Goal: Find specific page/section: Find specific page/section

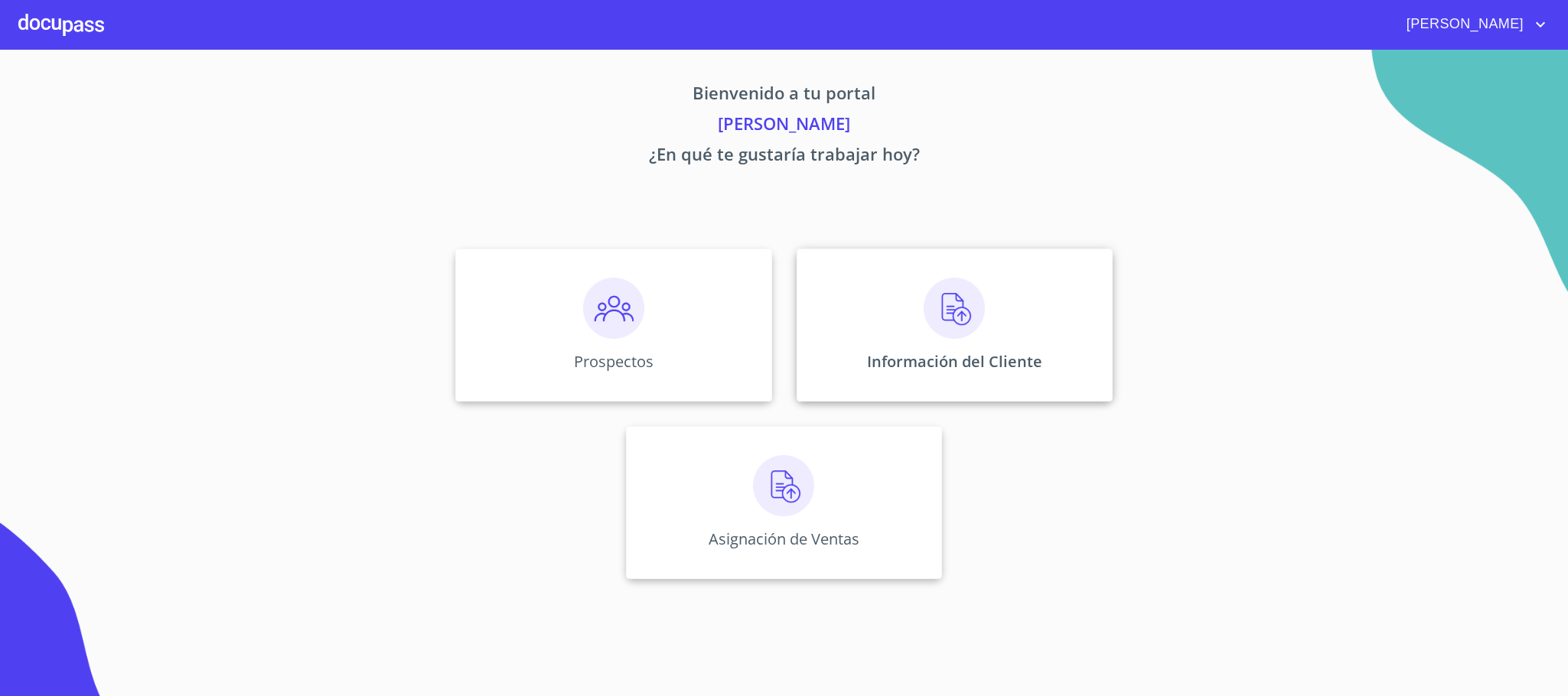
click at [1001, 318] on div "Información del Cliente" at bounding box center [955, 325] width 316 height 153
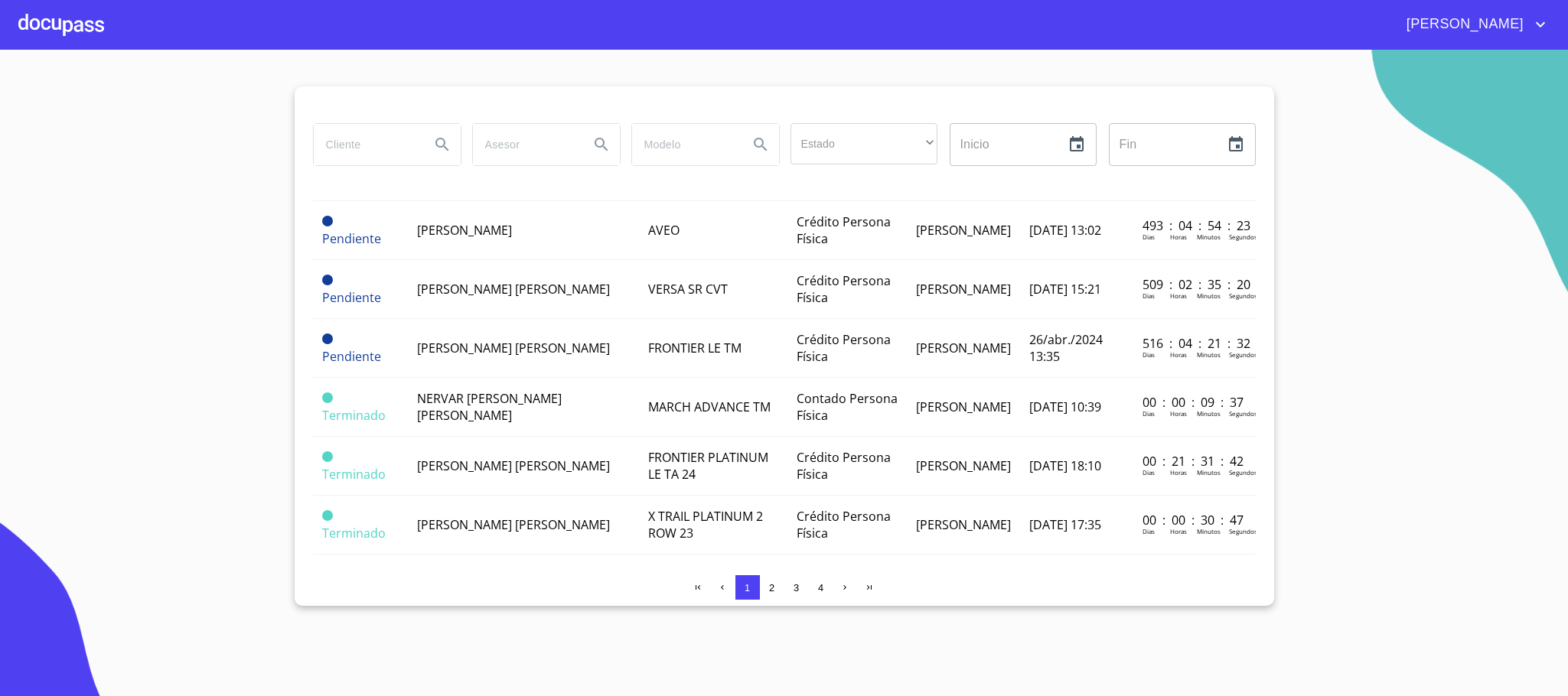
scroll to position [1152, 0]
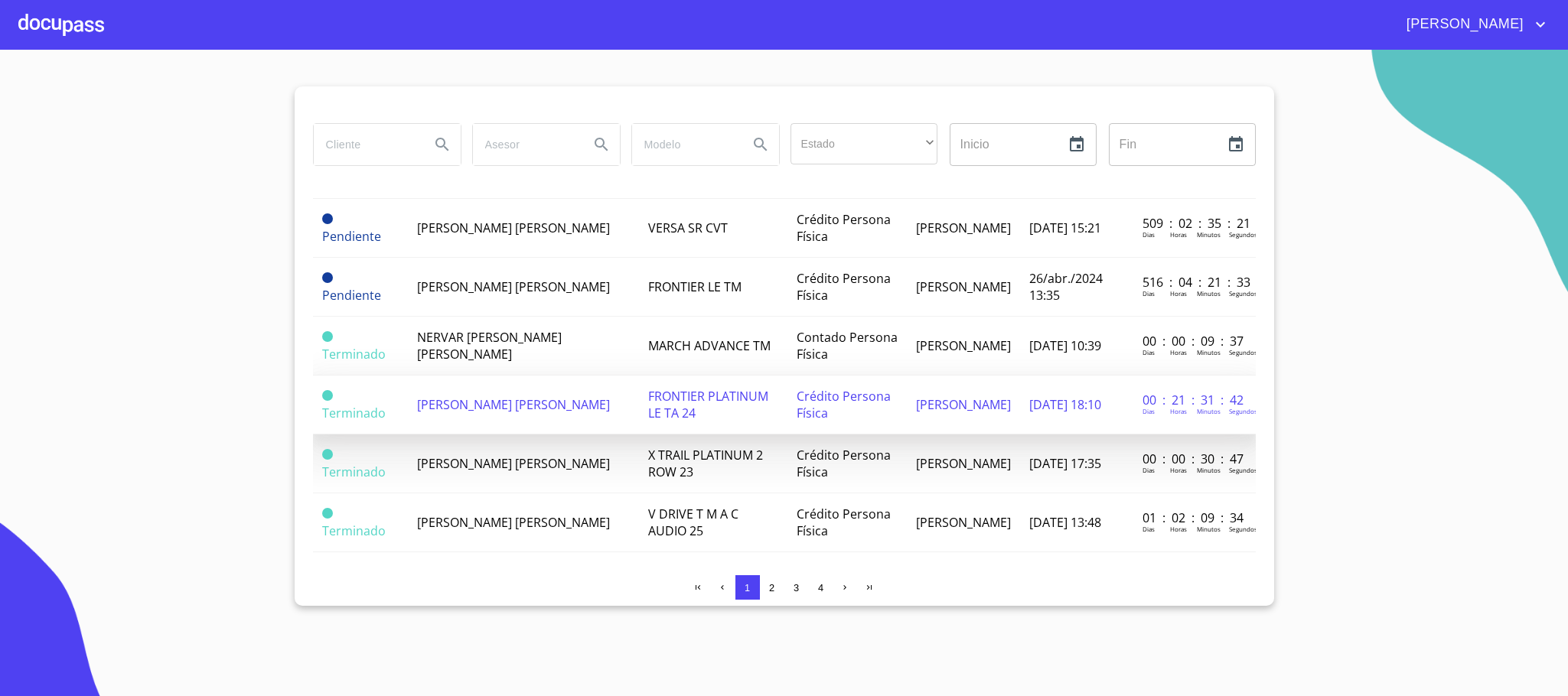
click at [490, 396] on span "[PERSON_NAME] [PERSON_NAME]" at bounding box center [514, 404] width 193 height 17
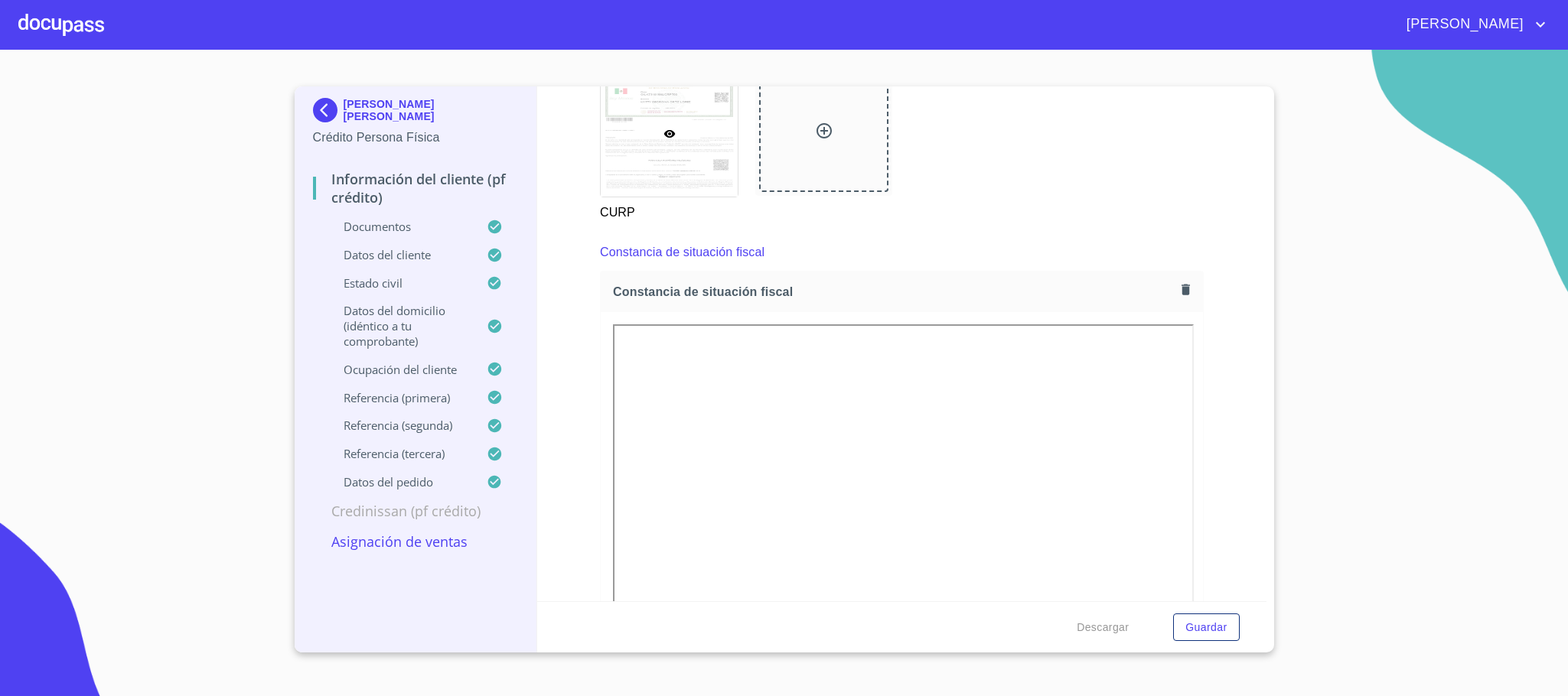
scroll to position [5664, 0]
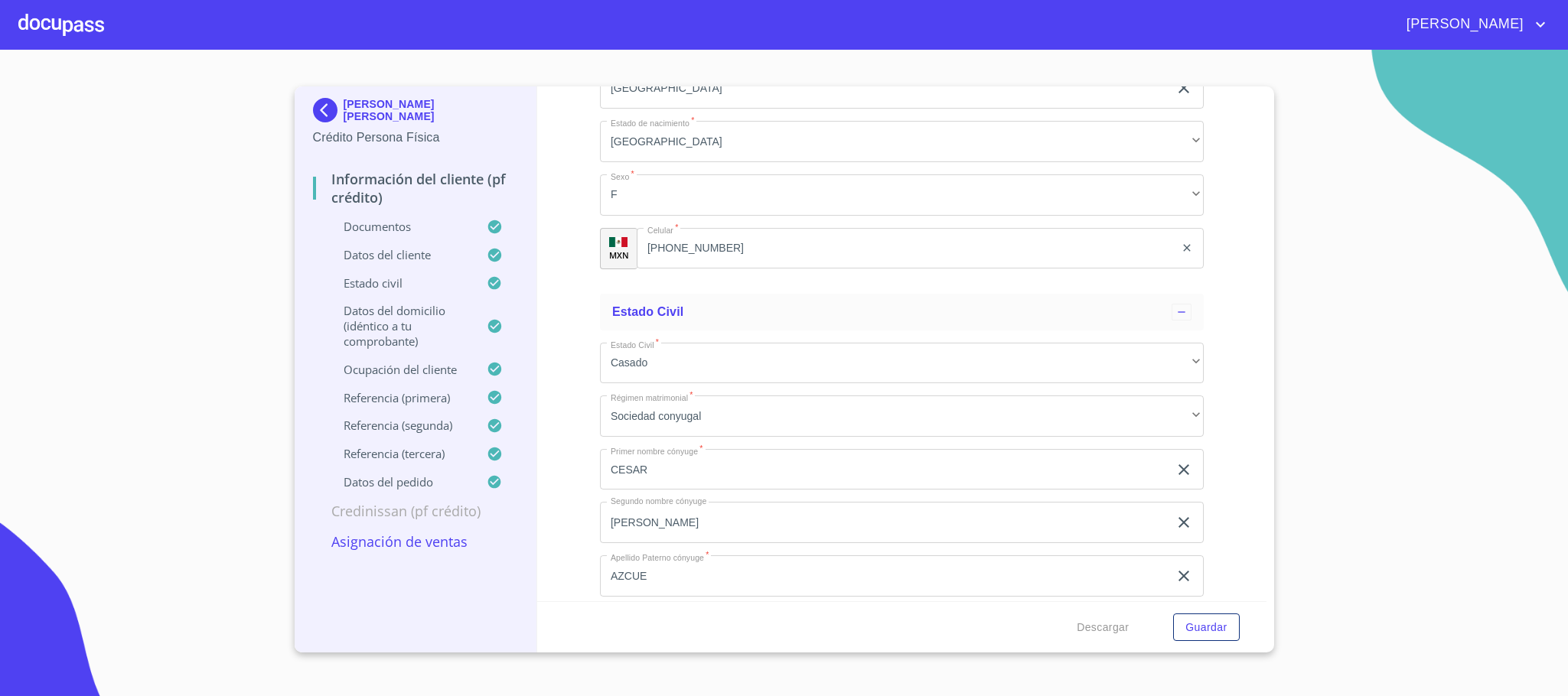
click at [42, 28] on div at bounding box center [62, 24] width 86 height 49
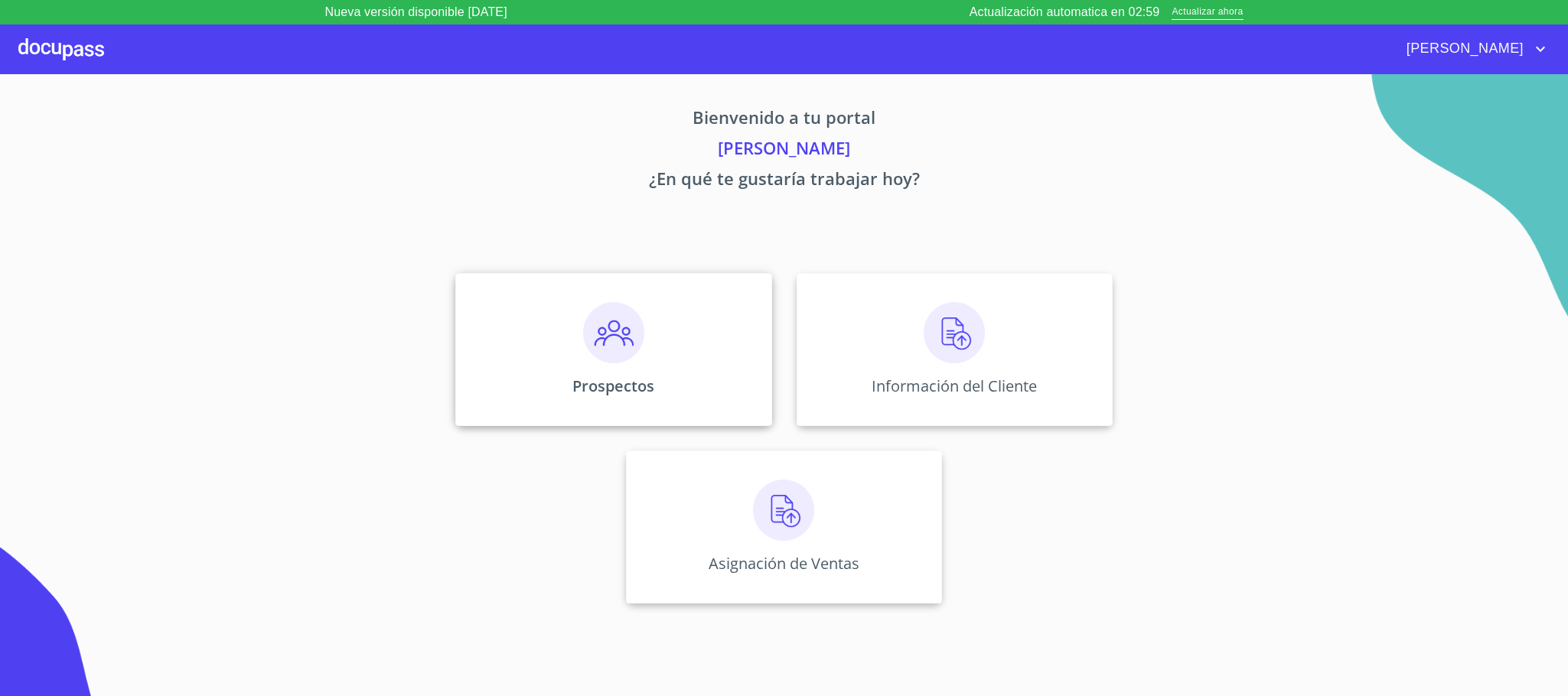
click at [593, 400] on div "Prospectos" at bounding box center [614, 349] width 316 height 153
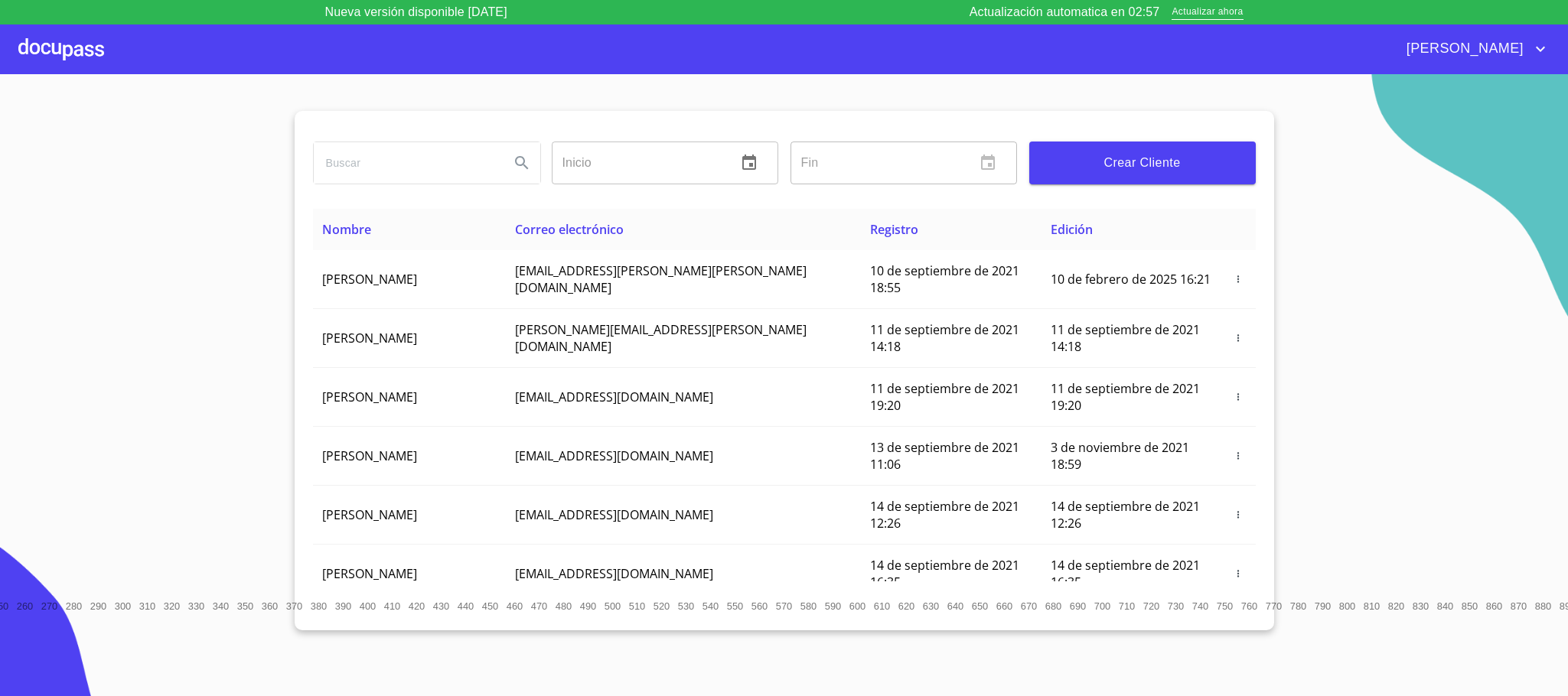
click at [387, 173] on input "search" at bounding box center [405, 163] width 184 height 41
type input "[PERSON_NAME] [PERSON_NAME]"
